Goal: Task Accomplishment & Management: Manage account settings

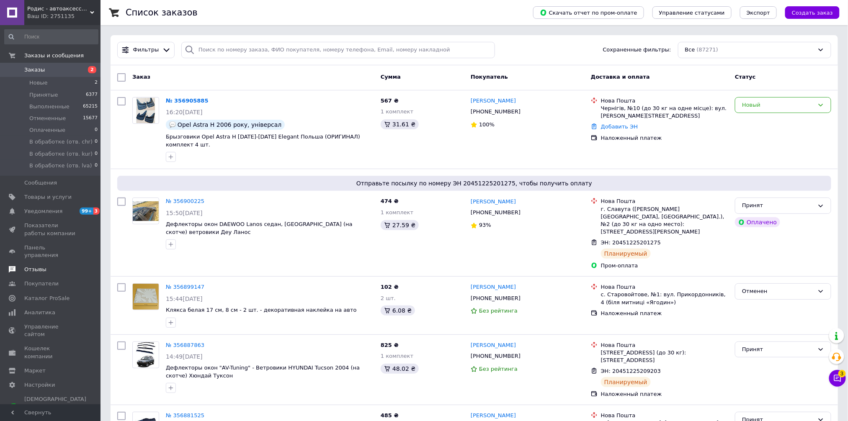
click at [42, 266] on span "Отзывы" at bounding box center [35, 270] width 22 height 8
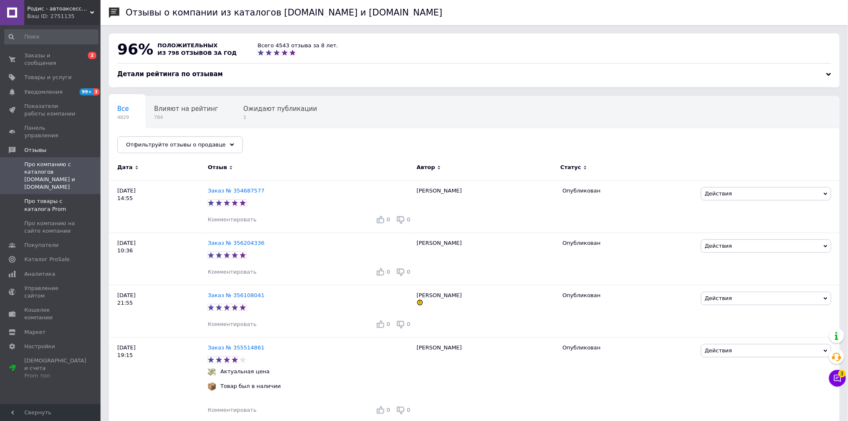
click at [75, 198] on span "Про товары с каталога Prom" at bounding box center [50, 205] width 53 height 15
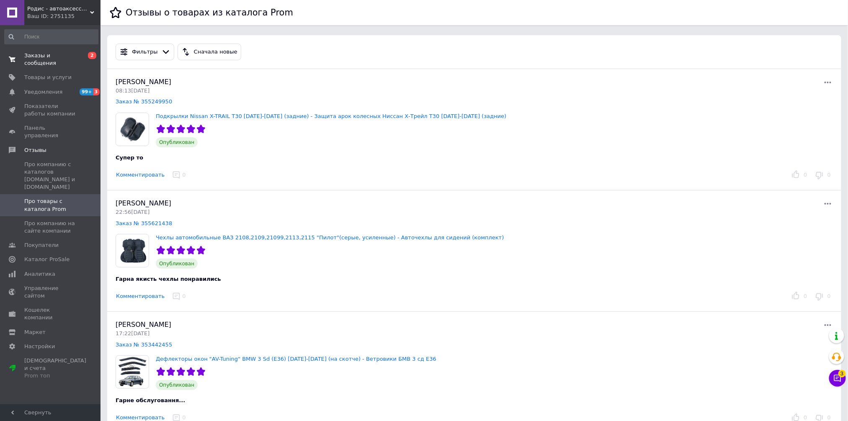
click at [67, 56] on span "Заказы и сообщения" at bounding box center [50, 59] width 53 height 15
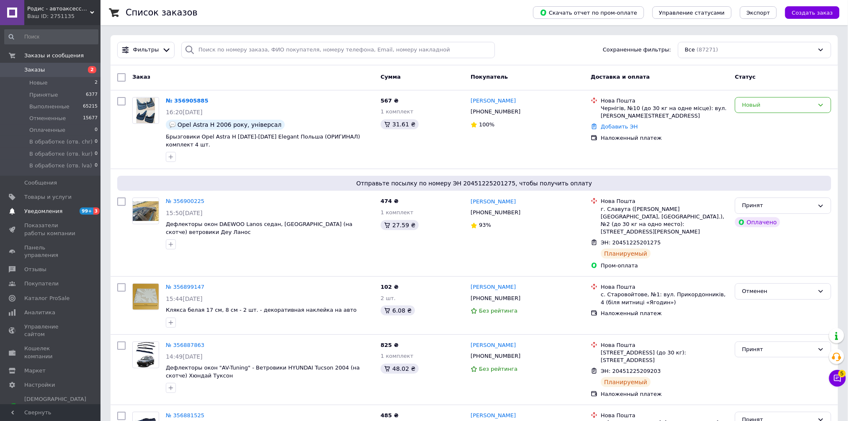
click at [46, 210] on span "Уведомления" at bounding box center [43, 212] width 38 height 8
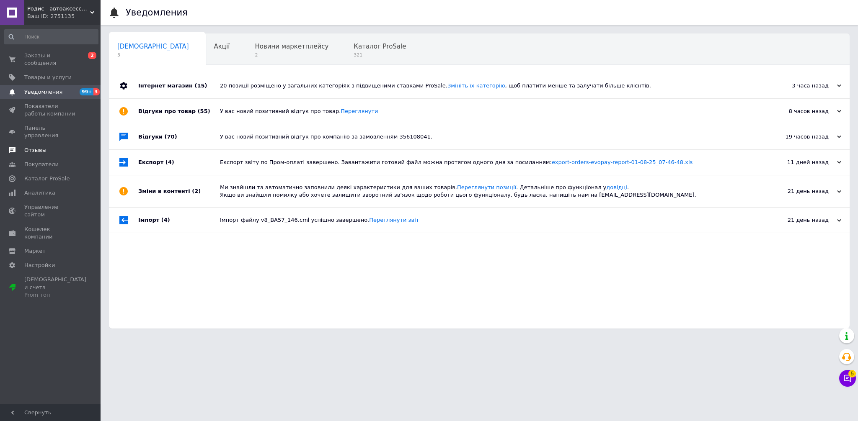
click at [41, 147] on span "Отзывы" at bounding box center [35, 151] width 22 height 8
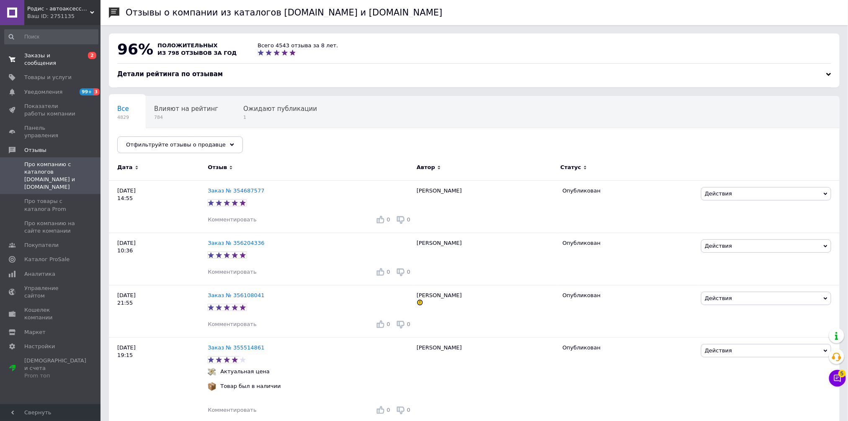
click at [60, 54] on span "Заказы и сообщения" at bounding box center [50, 59] width 53 height 15
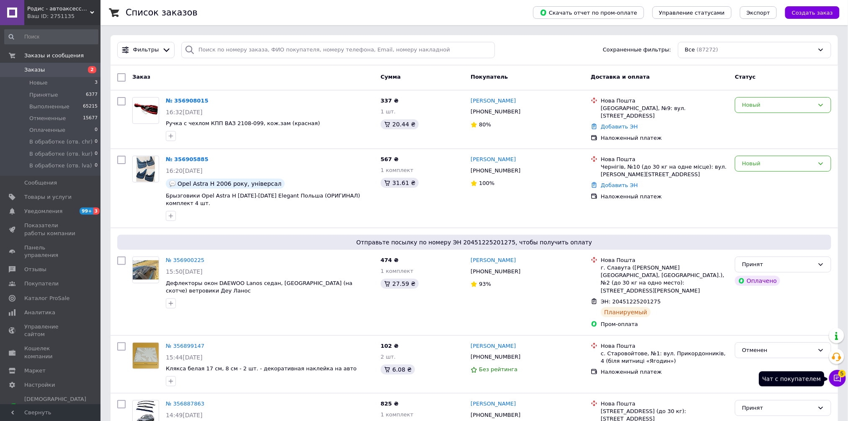
click at [836, 380] on icon at bounding box center [837, 378] width 8 height 8
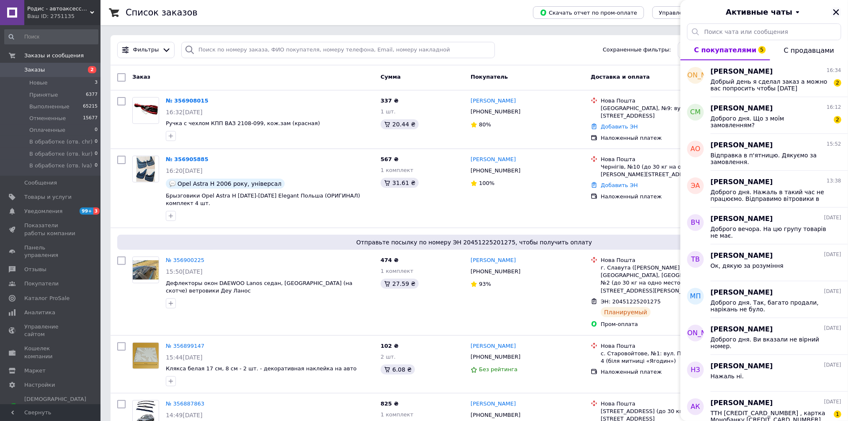
click at [837, 11] on icon "Закрыть" at bounding box center [836, 12] width 6 height 6
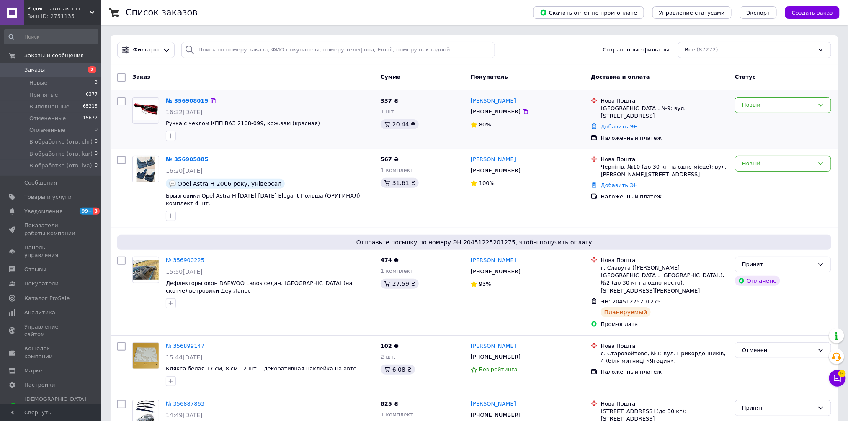
click at [195, 99] on link "№ 356908015" at bounding box center [187, 101] width 43 height 6
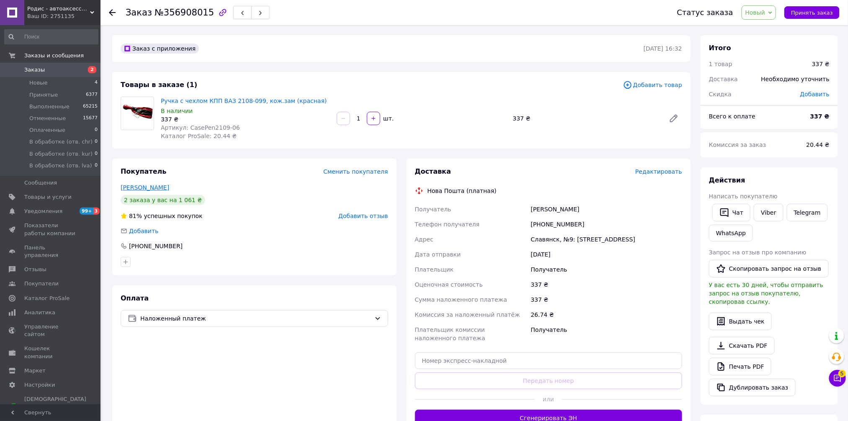
click at [160, 188] on link "Якимчук Олександр" at bounding box center [145, 187] width 49 height 7
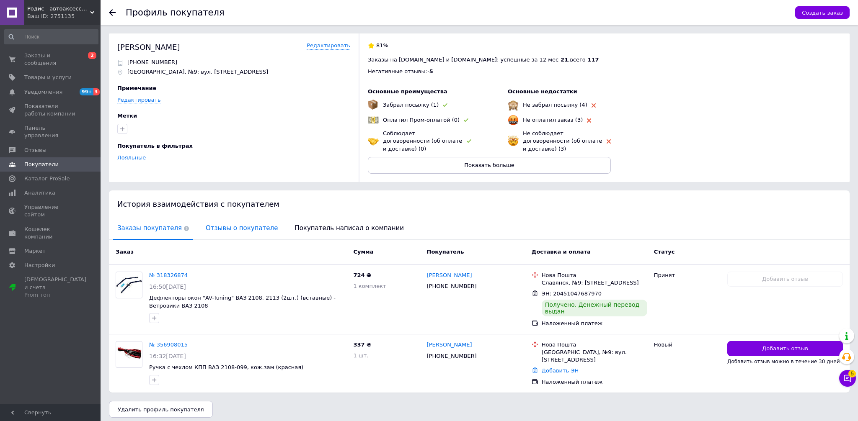
click at [215, 223] on span "Отзывы о покупателе" at bounding box center [241, 228] width 80 height 21
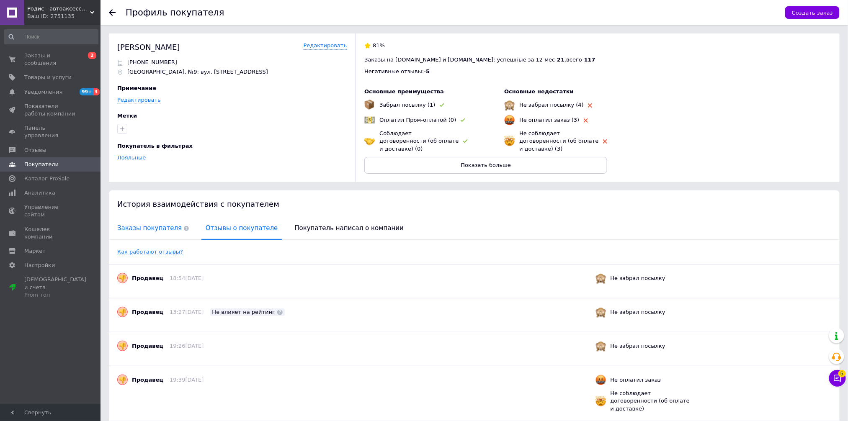
click at [147, 219] on span "Заказы покупателя" at bounding box center [153, 228] width 80 height 21
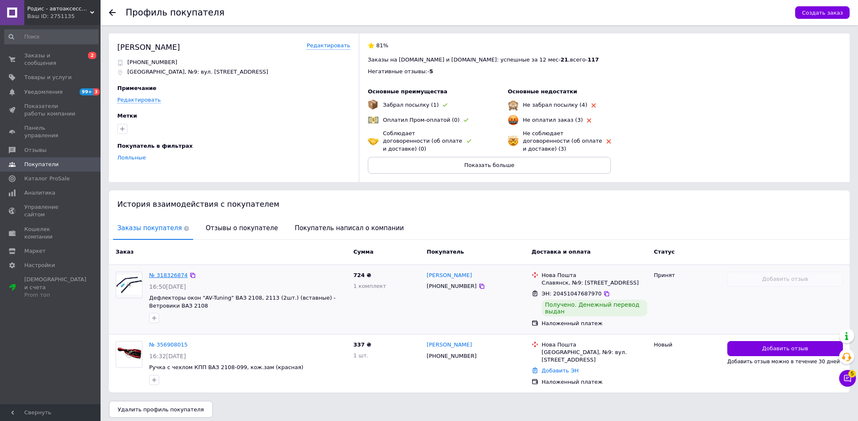
click at [158, 272] on link "№ 318326874" at bounding box center [168, 275] width 39 height 6
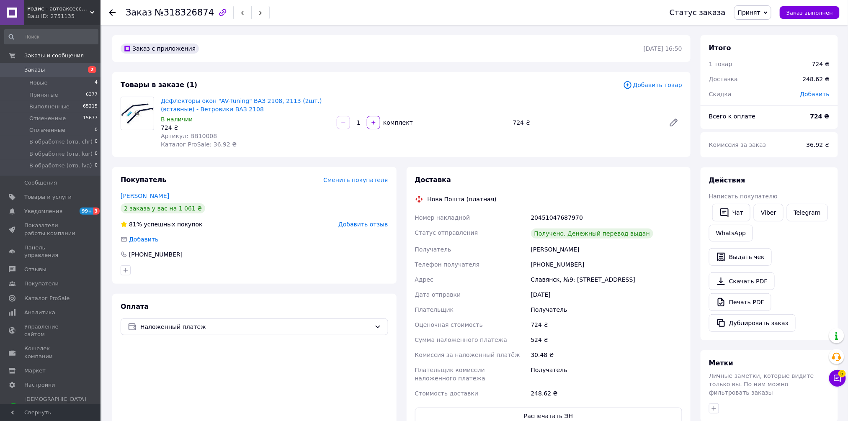
click at [34, 68] on span "Заказы" at bounding box center [34, 70] width 21 height 8
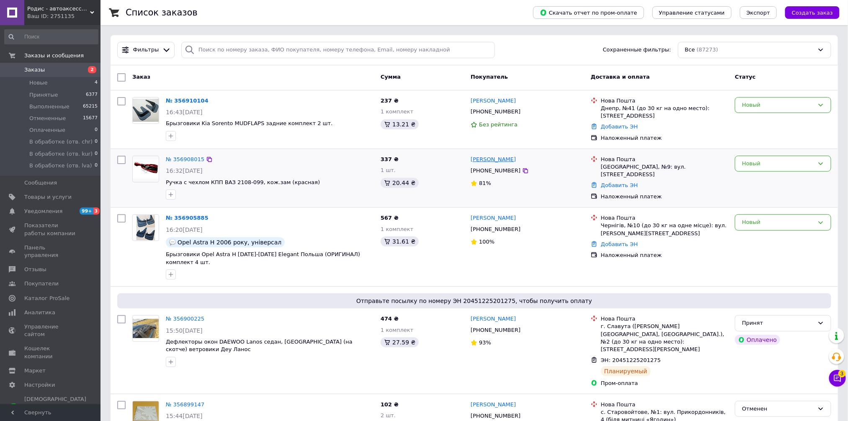
click at [483, 159] on link "[PERSON_NAME]" at bounding box center [493, 160] width 45 height 8
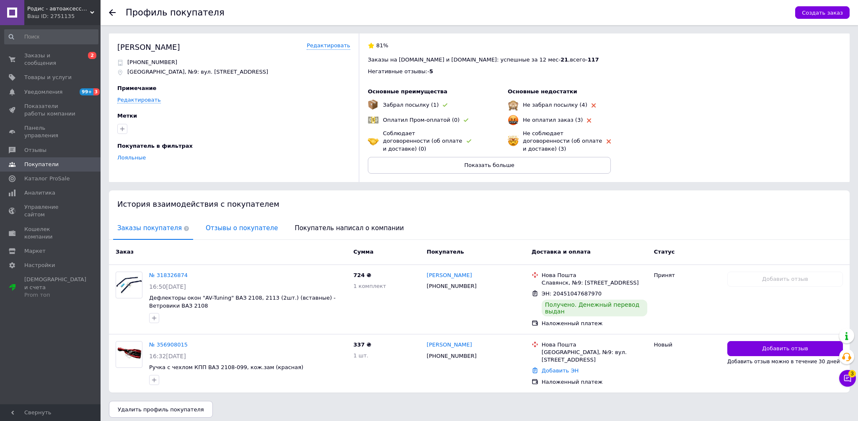
click at [219, 218] on span "Отзывы о покупателе" at bounding box center [241, 228] width 80 height 21
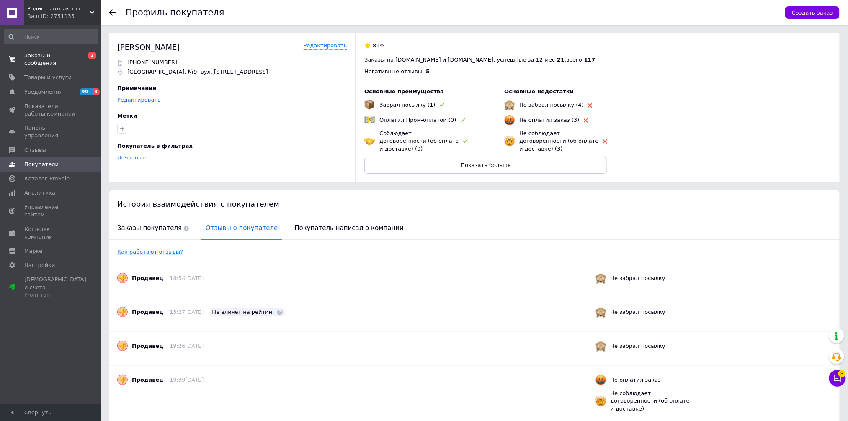
click at [67, 54] on span "Заказы и сообщения" at bounding box center [50, 59] width 53 height 15
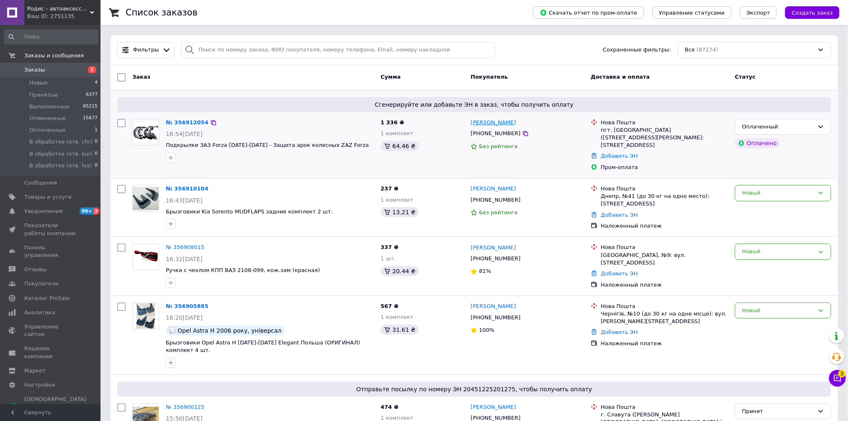
click at [513, 124] on link "[PERSON_NAME]" at bounding box center [493, 123] width 45 height 8
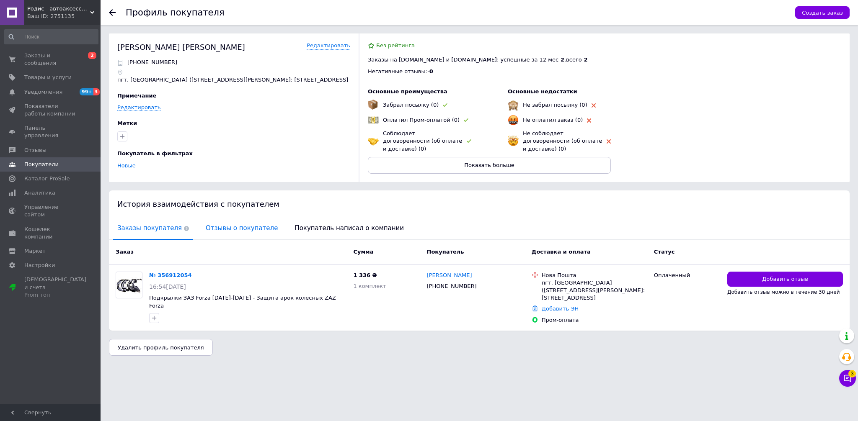
click at [247, 226] on span "Отзывы о покупателе" at bounding box center [241, 228] width 80 height 21
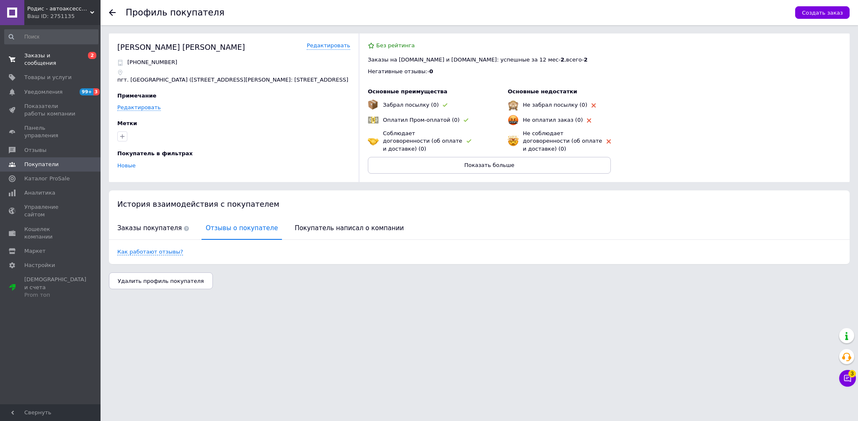
click at [65, 55] on span "Заказы и сообщения" at bounding box center [50, 59] width 53 height 15
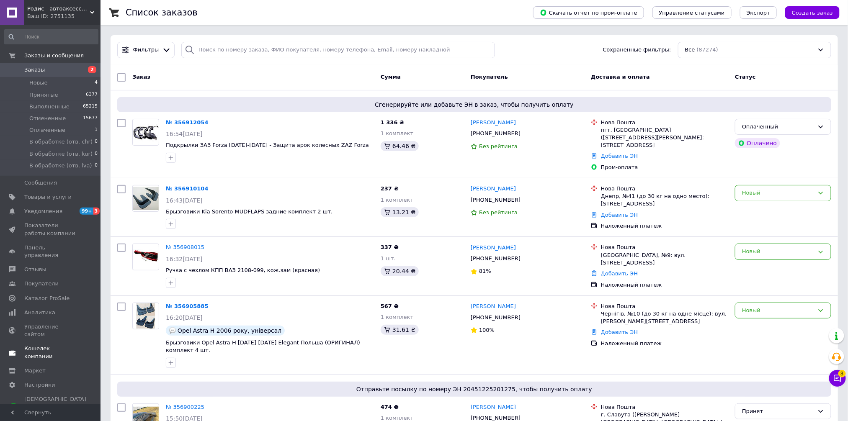
click at [46, 345] on span "Кошелек компании" at bounding box center [50, 352] width 53 height 15
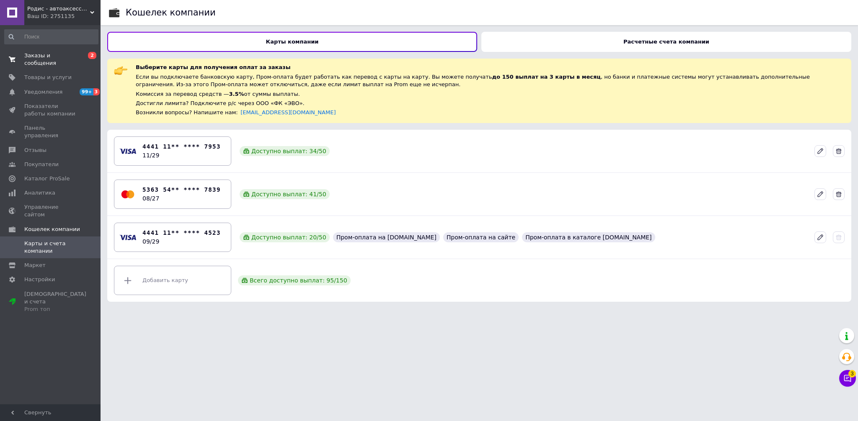
click at [57, 54] on span "Заказы и сообщения" at bounding box center [50, 59] width 53 height 15
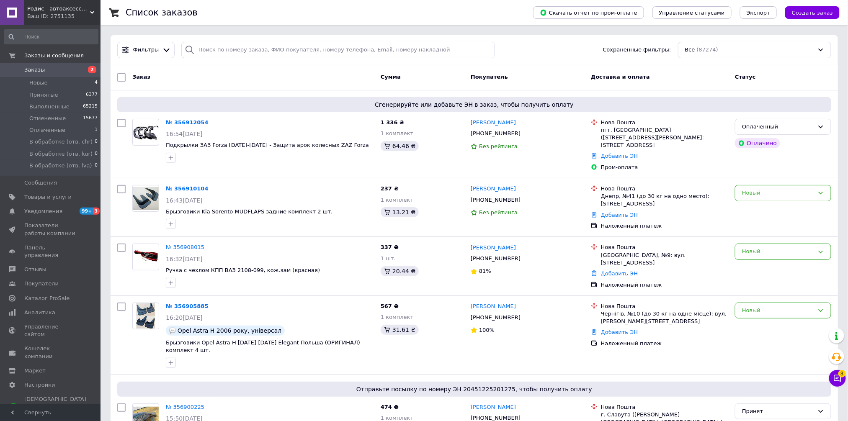
click at [49, 67] on span "Заказы" at bounding box center [50, 70] width 53 height 8
click at [59, 206] on link "Уведомления 99+ 3" at bounding box center [51, 211] width 103 height 14
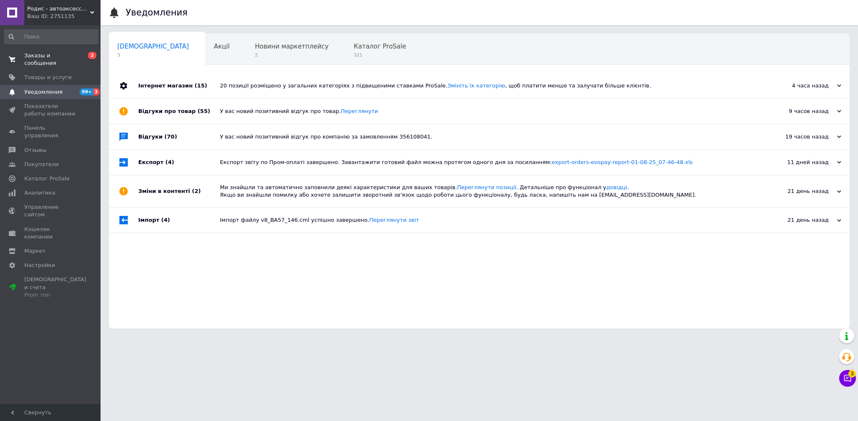
click at [59, 54] on span "Заказы и сообщения" at bounding box center [50, 59] width 53 height 15
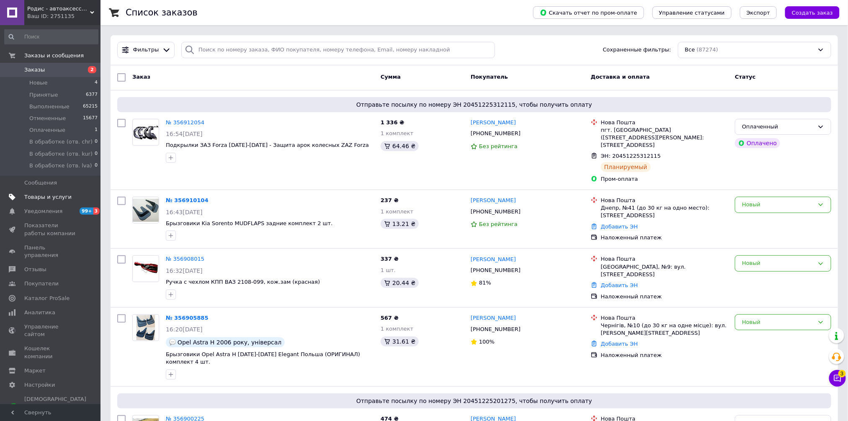
click at [54, 194] on span "Товары и услуги" at bounding box center [47, 197] width 47 height 8
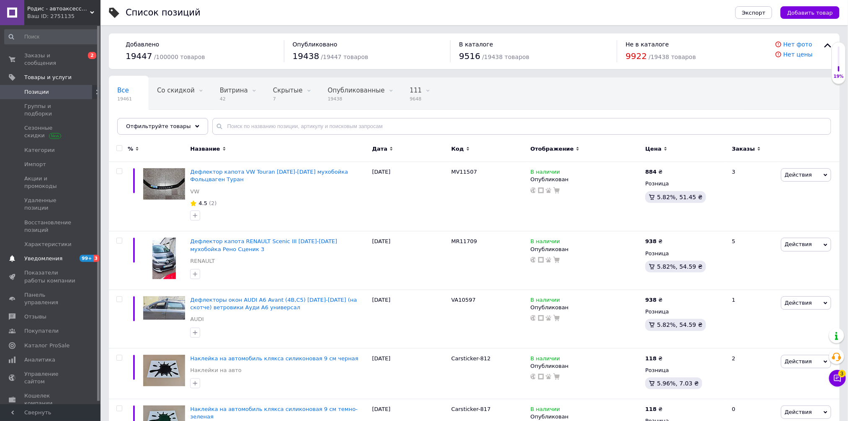
click at [69, 252] on link "Уведомления 99+ 3" at bounding box center [51, 259] width 103 height 14
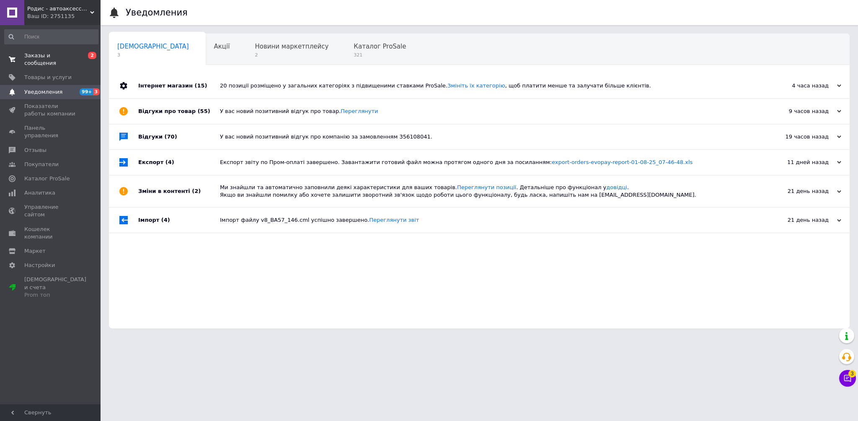
click at [64, 53] on span "Заказы и сообщения" at bounding box center [50, 59] width 53 height 15
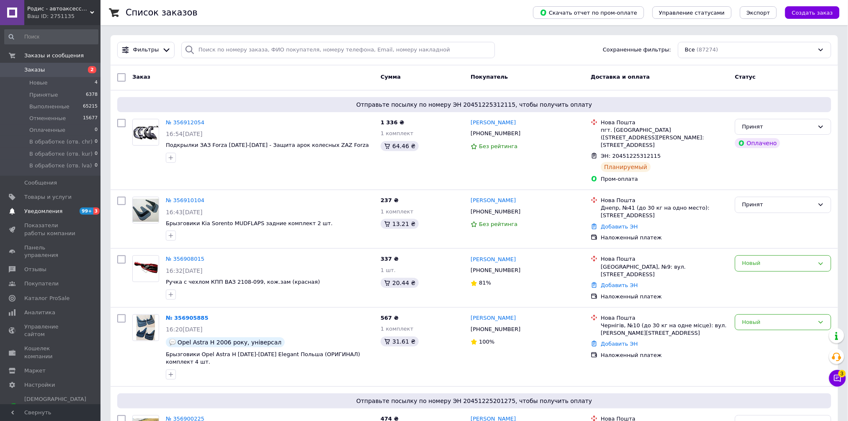
click at [42, 216] on link "Уведомления 99+ 3" at bounding box center [51, 211] width 103 height 14
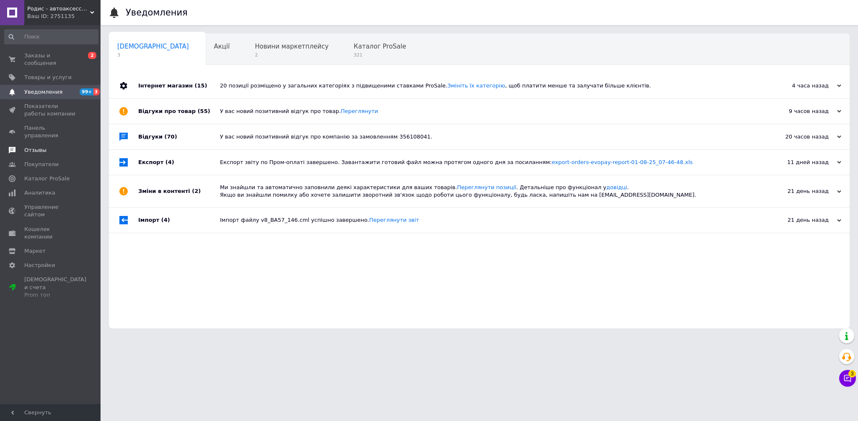
click at [53, 147] on span "Отзывы" at bounding box center [50, 151] width 53 height 8
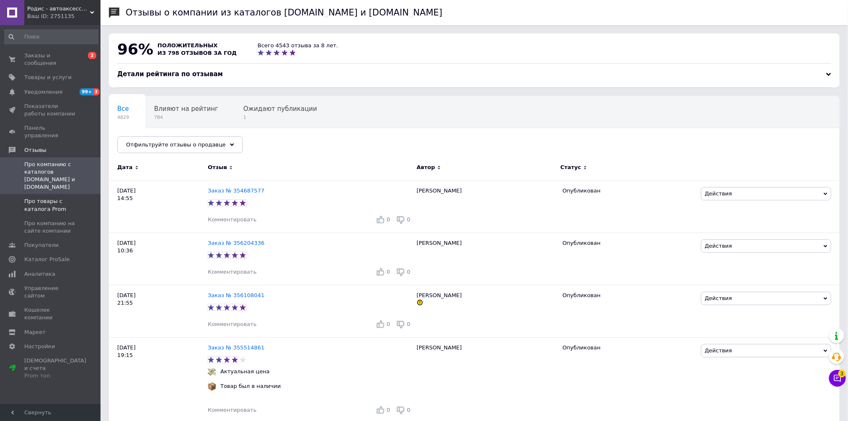
click at [85, 198] on span at bounding box center [88, 205] width 23 height 15
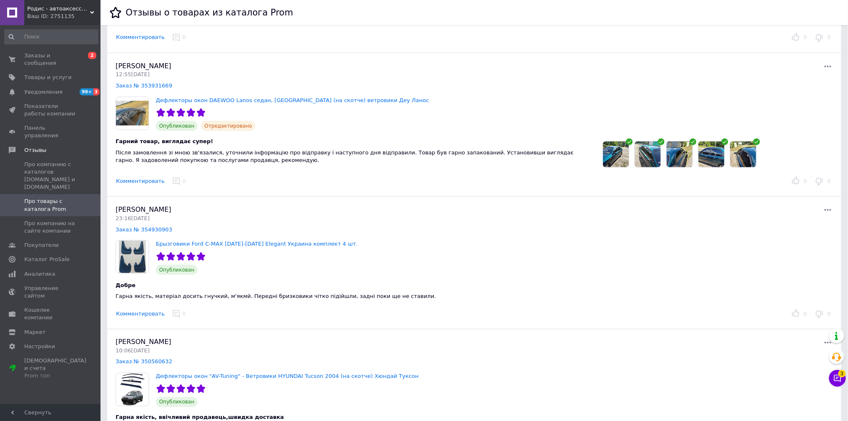
scroll to position [389, 0]
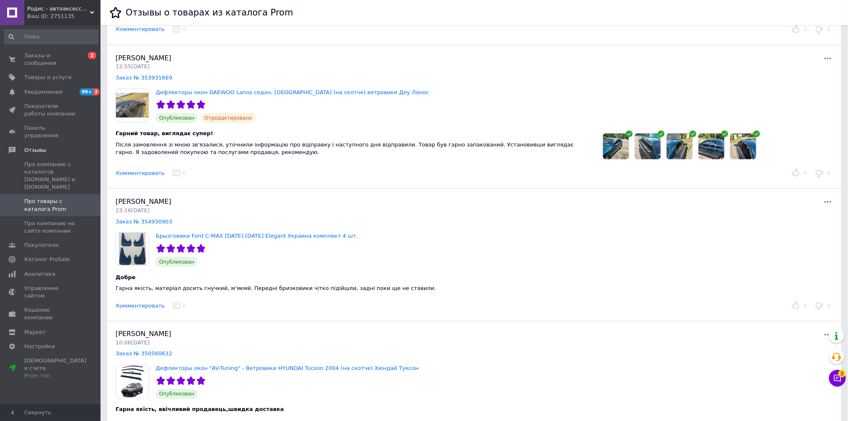
click at [829, 58] on icon at bounding box center [828, 59] width 10 height 10
click at [798, 74] on link "Посмотреть" at bounding box center [789, 78] width 88 height 16
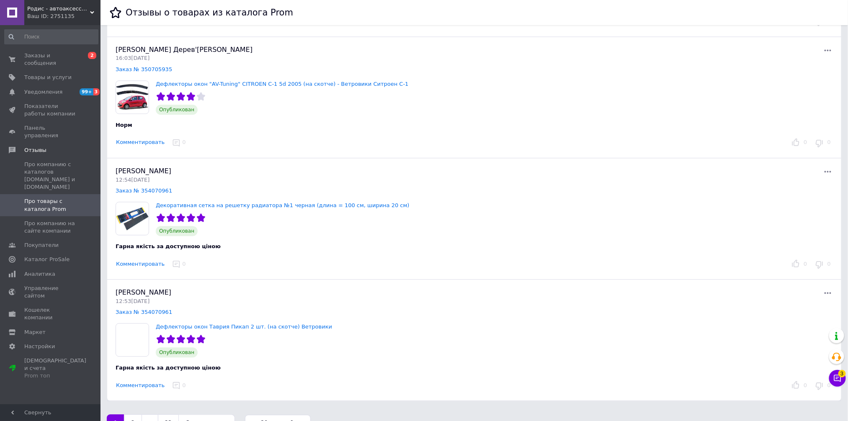
scroll to position [2218, 0]
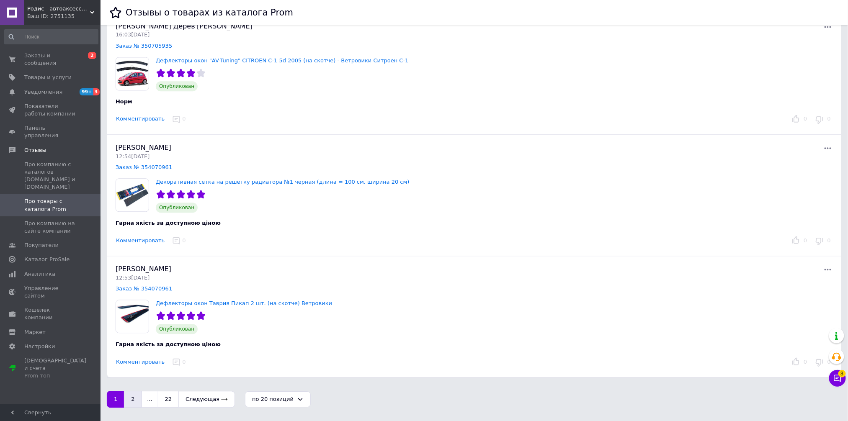
click at [132, 404] on button "2" at bounding box center [133, 399] width 18 height 17
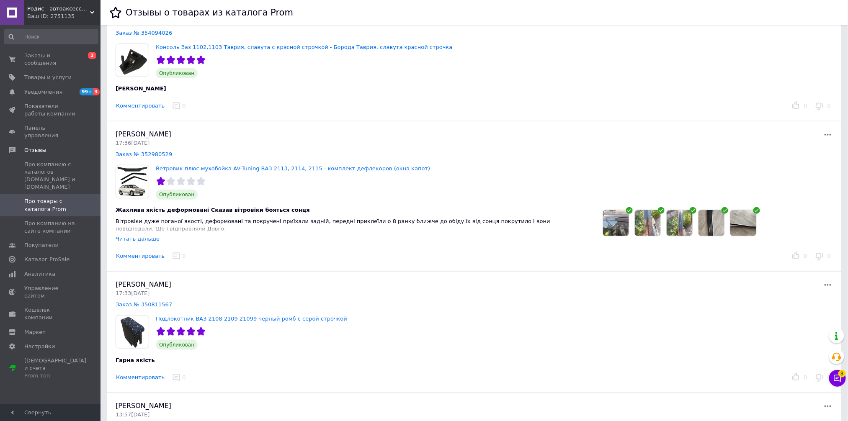
scroll to position [191, 0]
click at [143, 155] on link "Заказ № 352980529" at bounding box center [144, 153] width 57 height 6
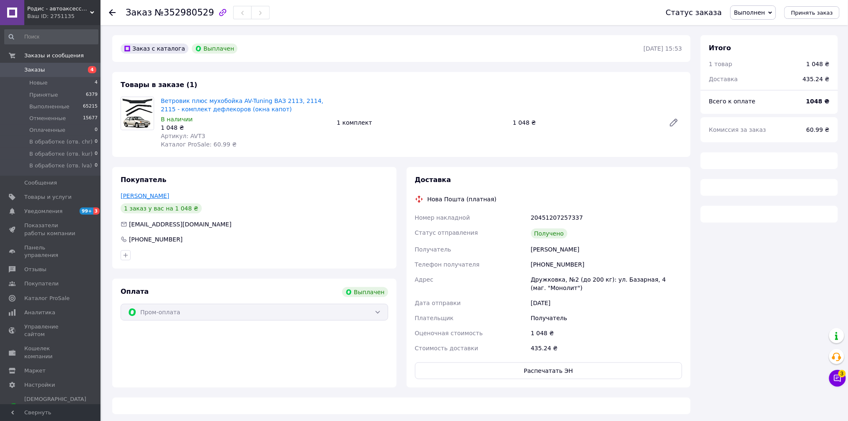
click at [150, 199] on link "[PERSON_NAME]" at bounding box center [145, 196] width 49 height 7
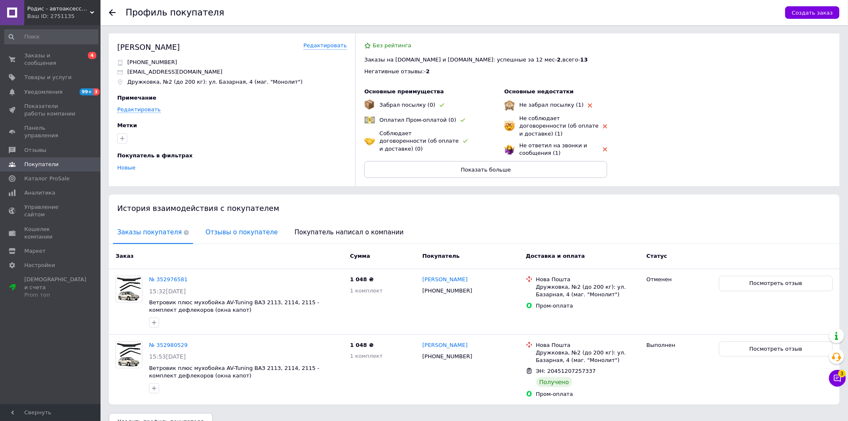
click at [211, 232] on span "Отзывы о покупателе" at bounding box center [241, 232] width 80 height 21
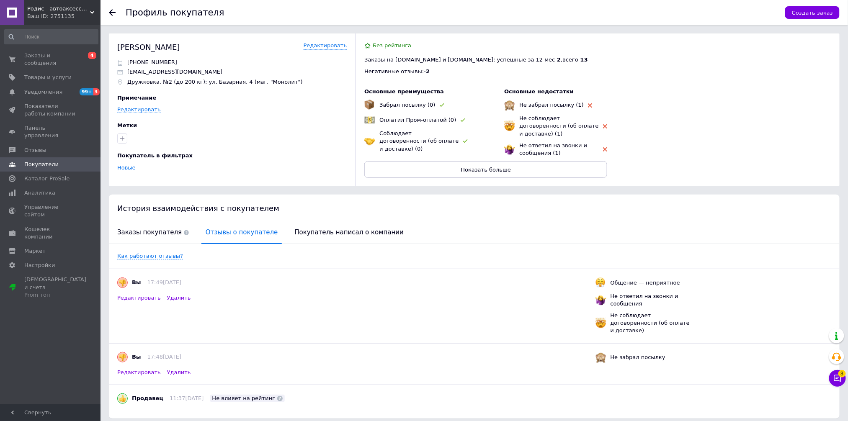
scroll to position [16, 0]
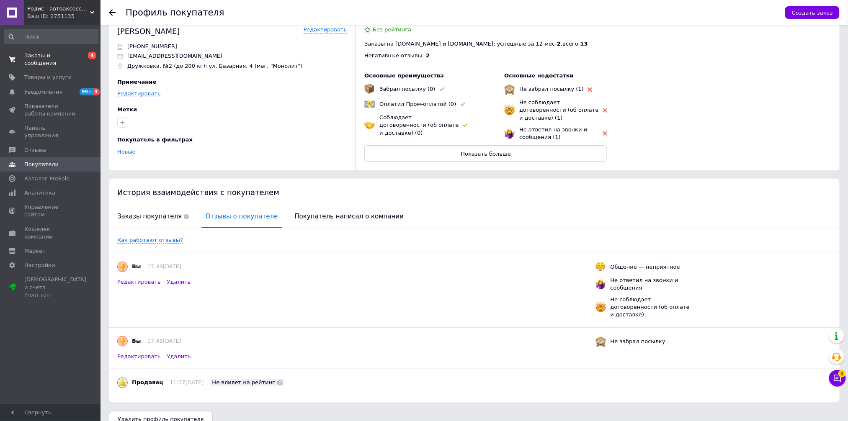
click at [61, 54] on span "Заказы и сообщения" at bounding box center [50, 59] width 53 height 15
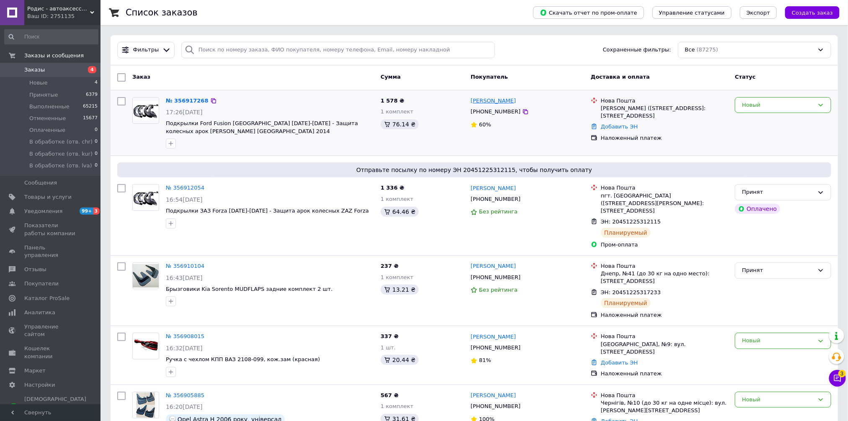
click at [494, 99] on link "[PERSON_NAME]" at bounding box center [493, 101] width 45 height 8
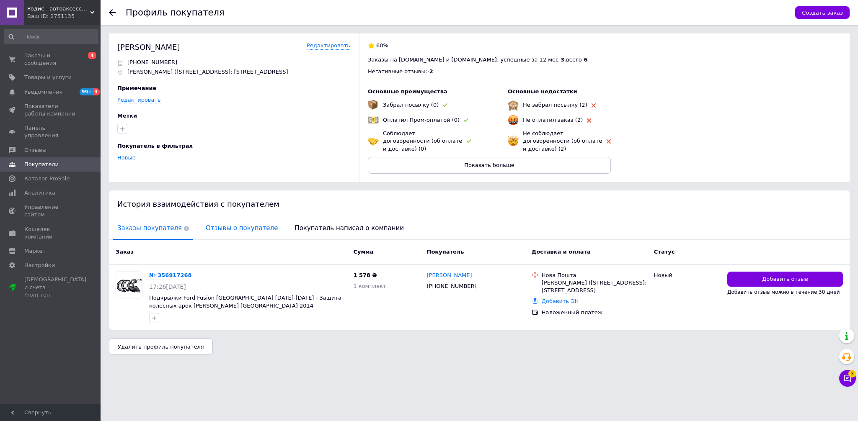
click at [216, 218] on span "Отзывы о покупателе" at bounding box center [241, 228] width 80 height 21
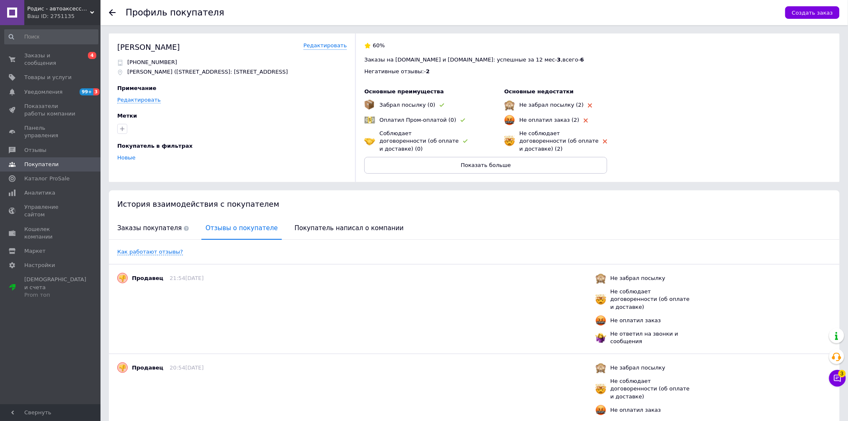
scroll to position [32, 0]
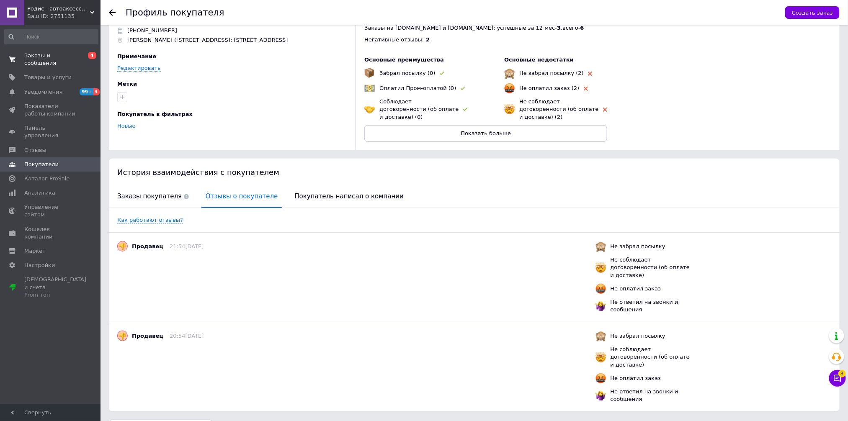
click at [58, 49] on link "Заказы и сообщения 0 4" at bounding box center [51, 60] width 103 height 22
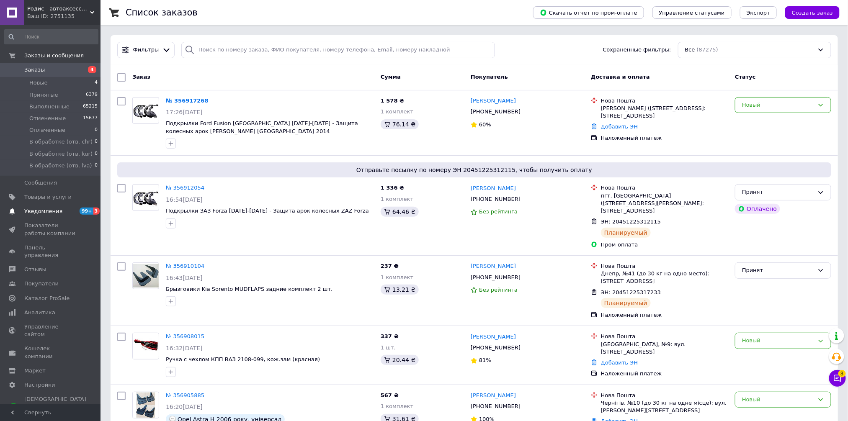
click at [38, 211] on span "Уведомления" at bounding box center [43, 212] width 38 height 8
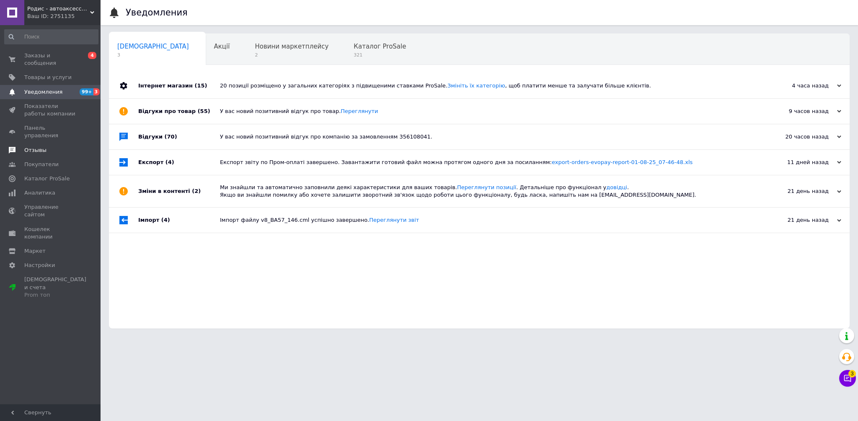
click at [39, 147] on span "Отзывы" at bounding box center [35, 151] width 22 height 8
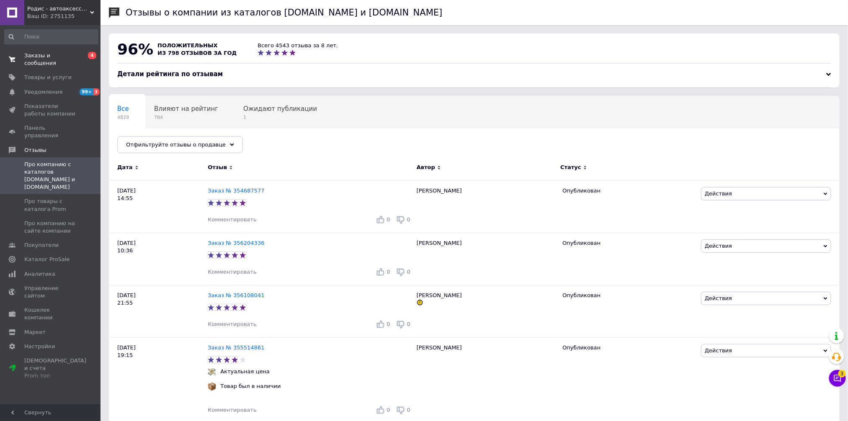
click at [61, 53] on span "Заказы и сообщения" at bounding box center [50, 59] width 53 height 15
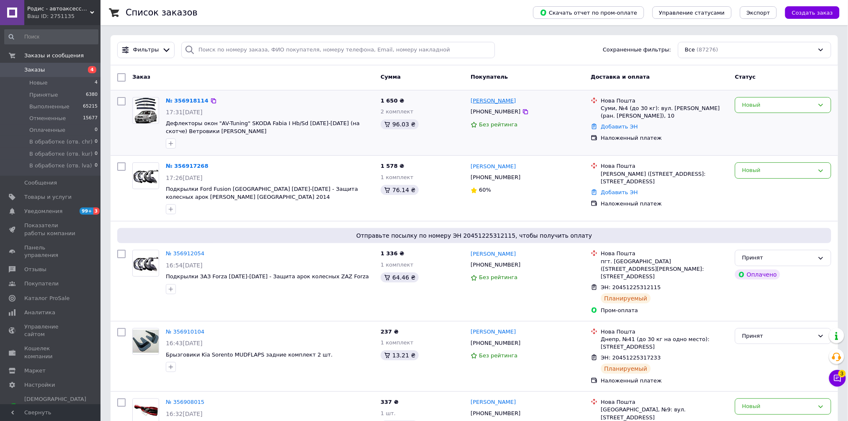
click at [478, 102] on link "[PERSON_NAME]" at bounding box center [493, 101] width 45 height 8
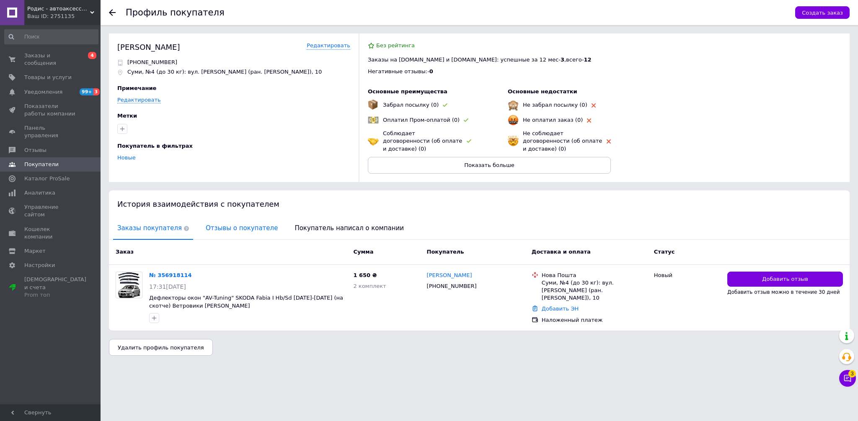
click at [204, 219] on span "Отзывы о покупателе" at bounding box center [241, 228] width 80 height 21
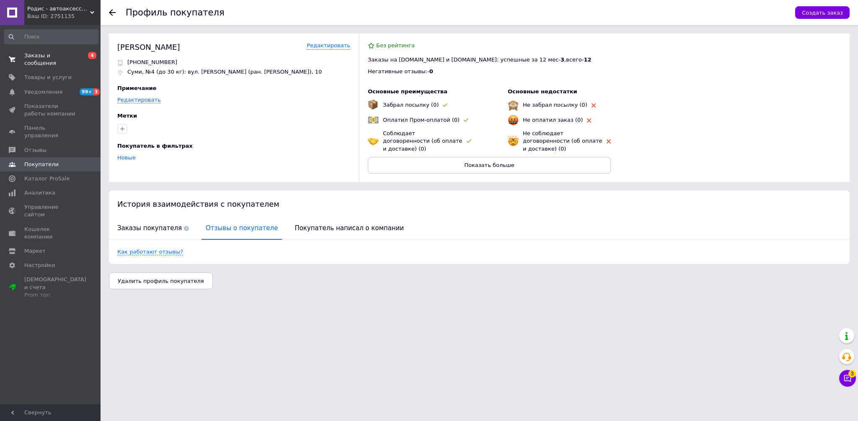
click at [56, 56] on span "Заказы и сообщения" at bounding box center [50, 59] width 53 height 15
